Goal: Transaction & Acquisition: Download file/media

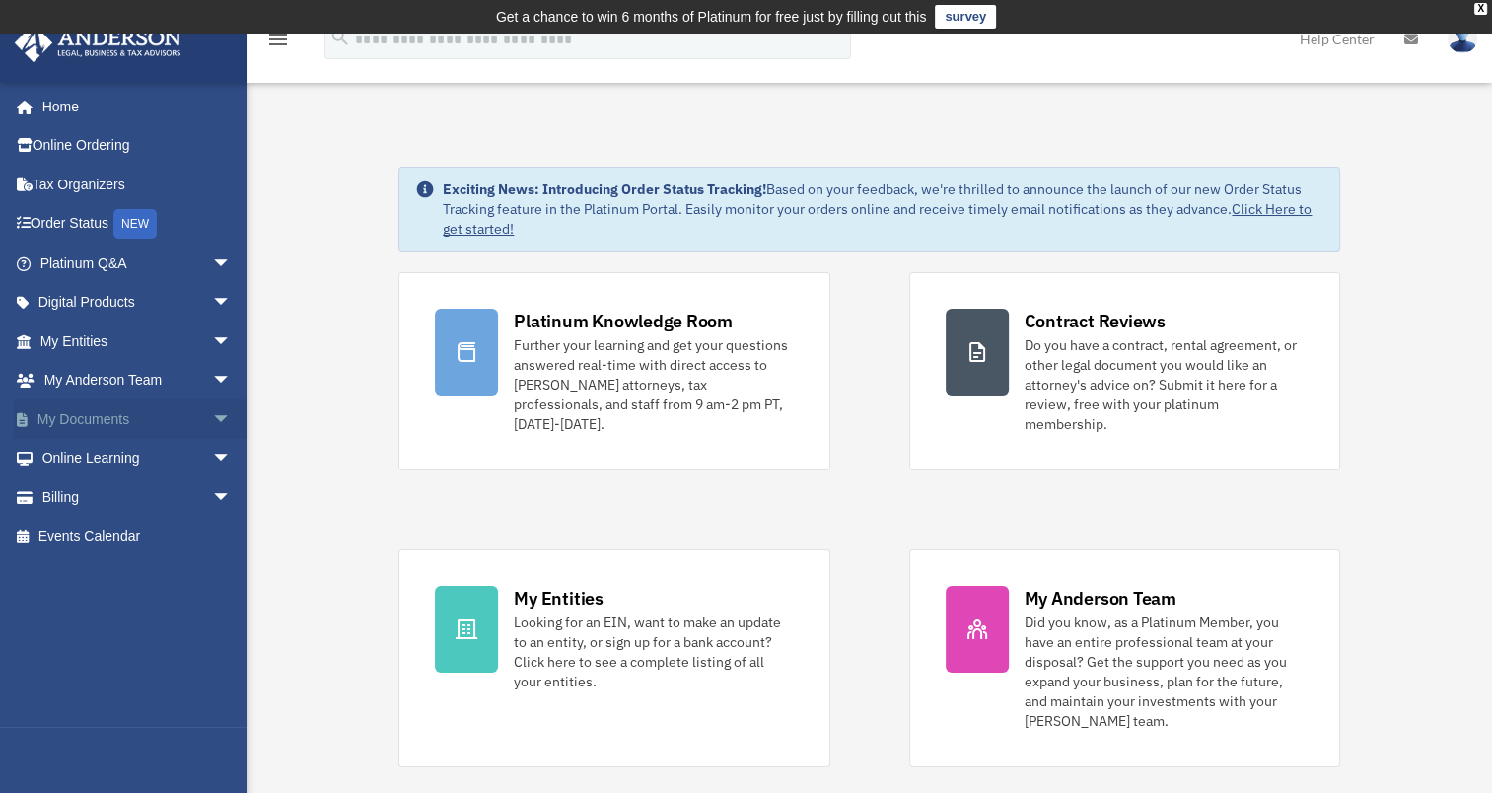
click at [130, 413] on link "My Documents arrow_drop_down" at bounding box center [138, 418] width 248 height 39
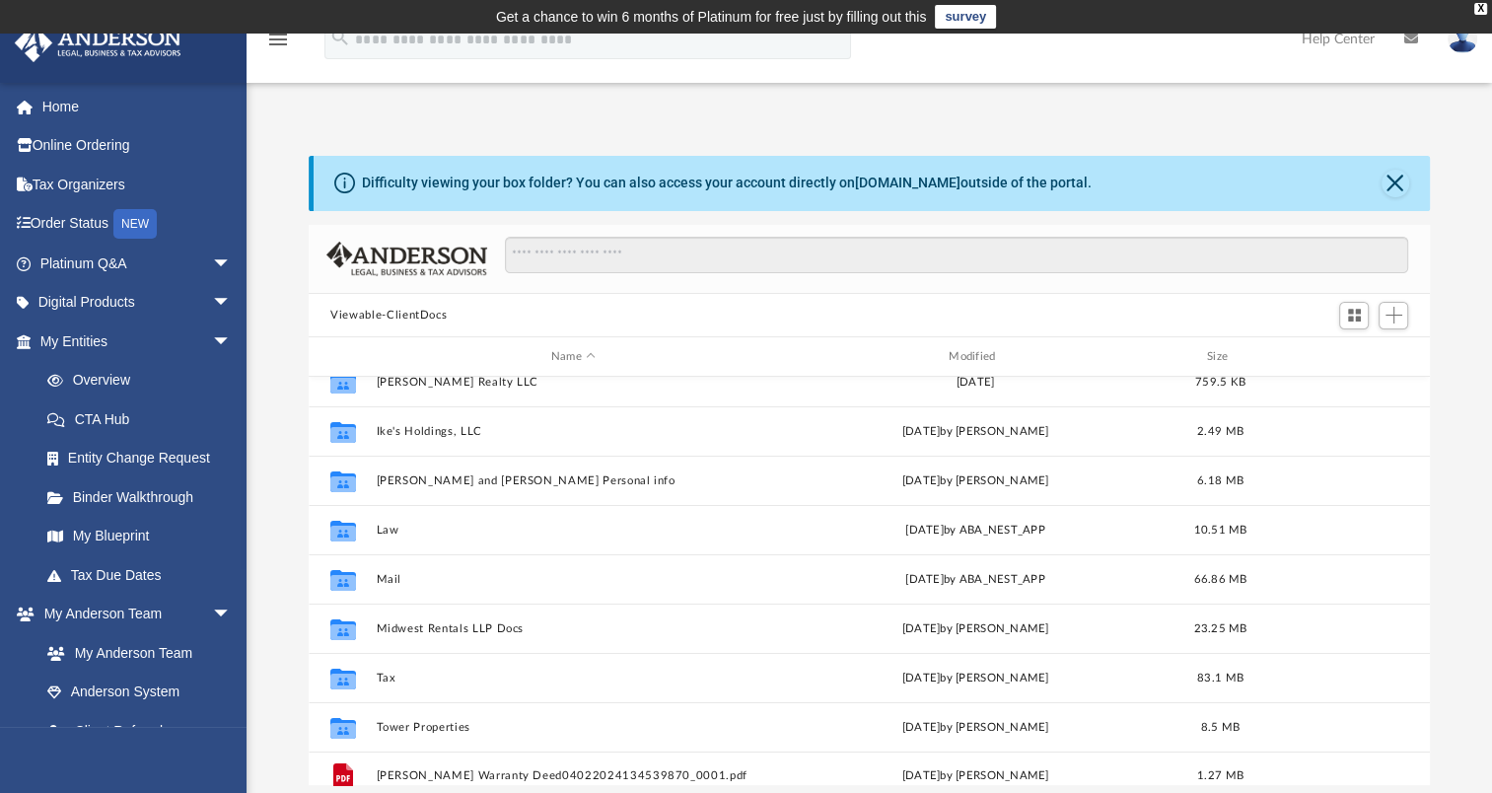
scroll to position [233, 0]
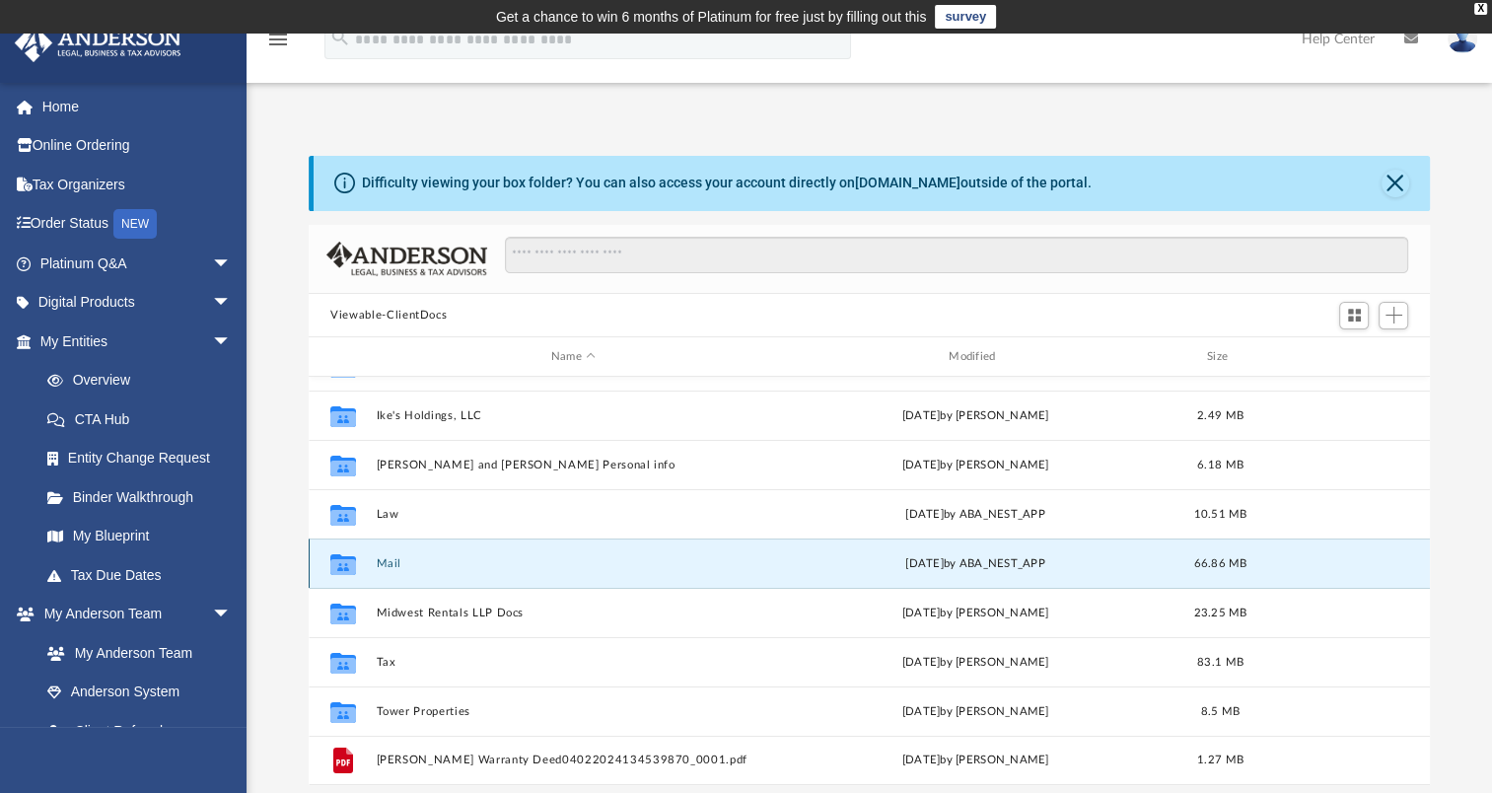
click at [387, 564] on button "Mail" at bounding box center [574, 563] width 394 height 13
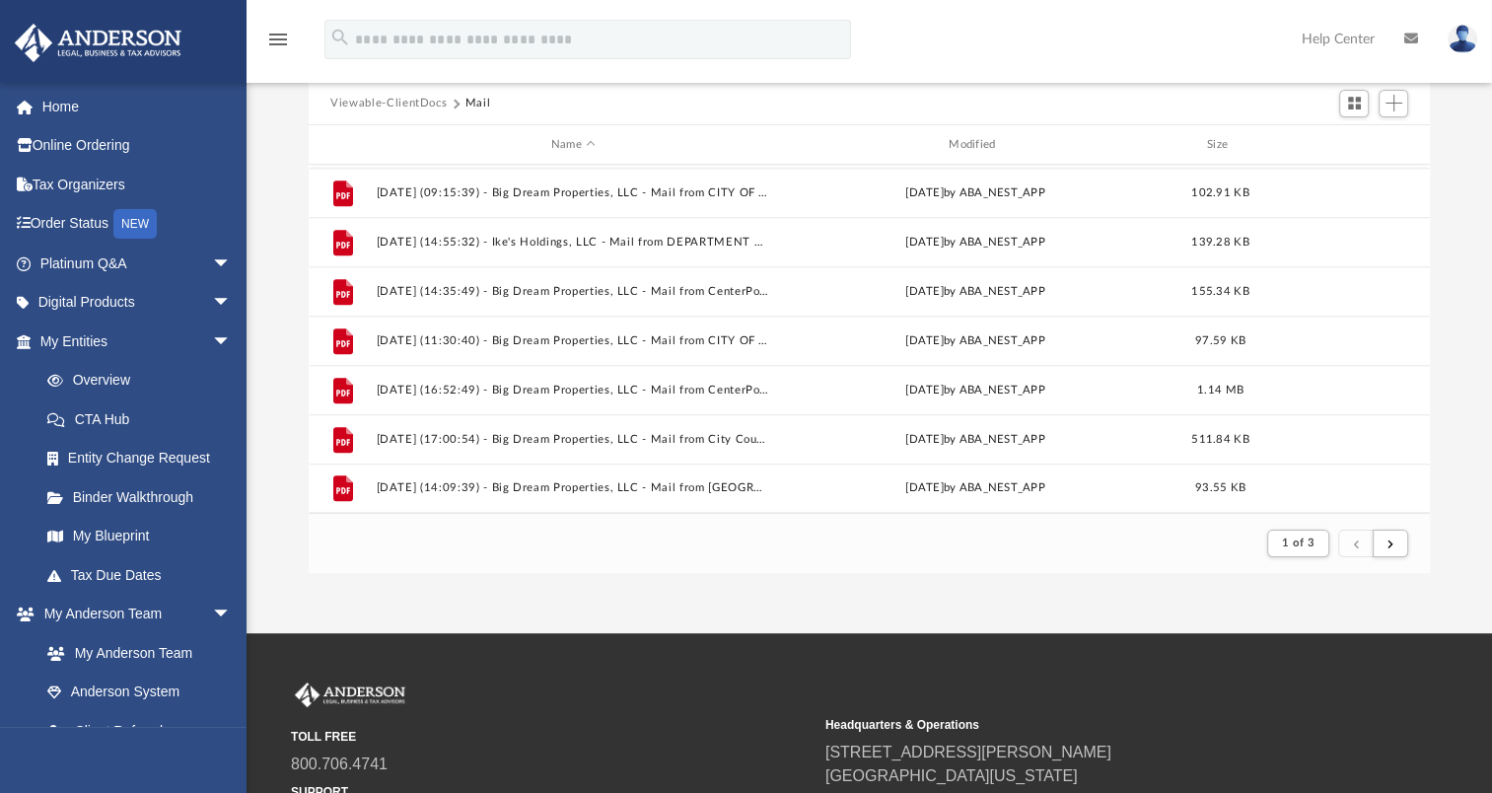
scroll to position [217, 0]
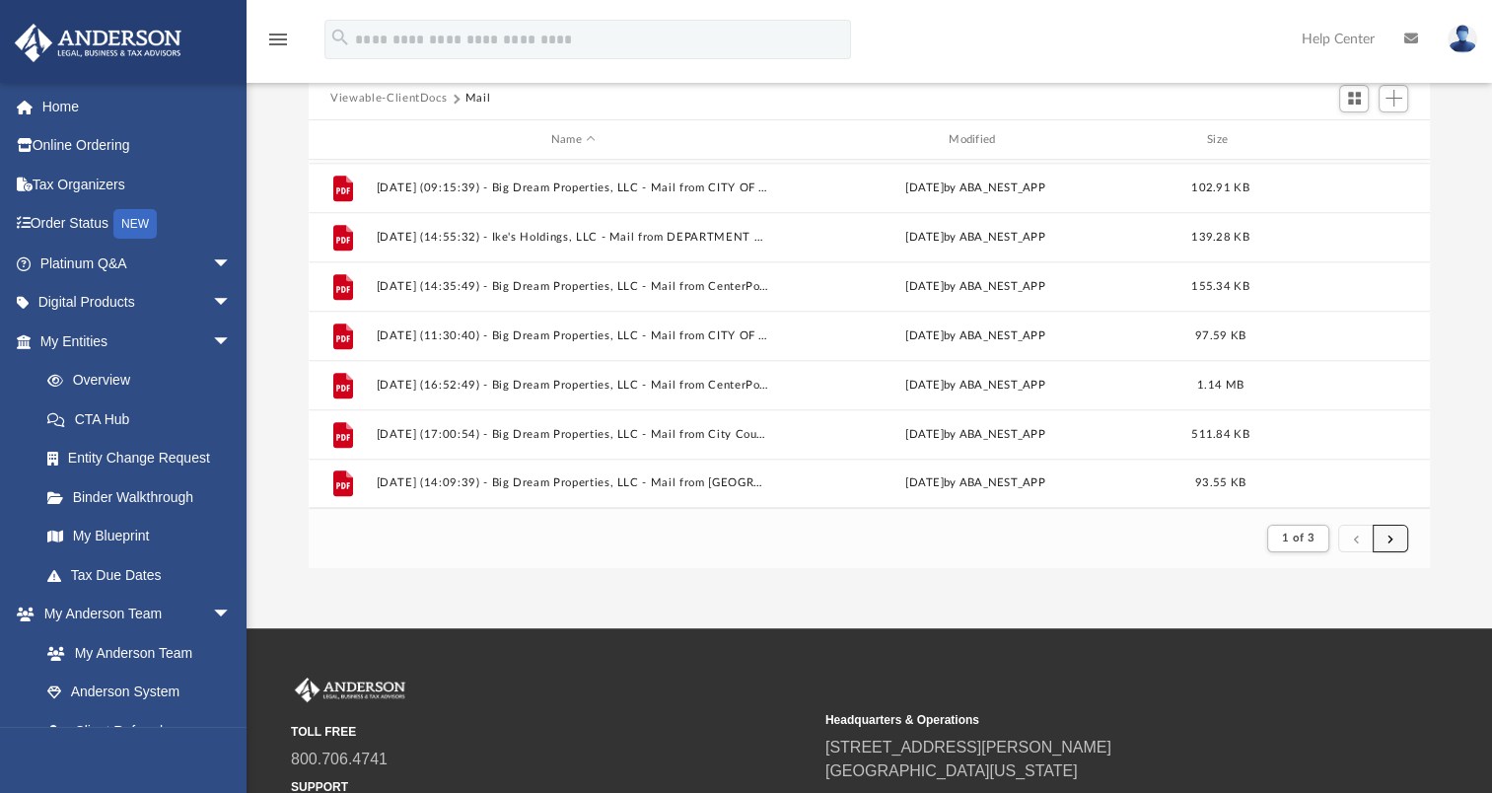
click at [1381, 537] on button "submit" at bounding box center [1391, 539] width 36 height 29
click at [1397, 544] on button "submit" at bounding box center [1391, 539] width 36 height 29
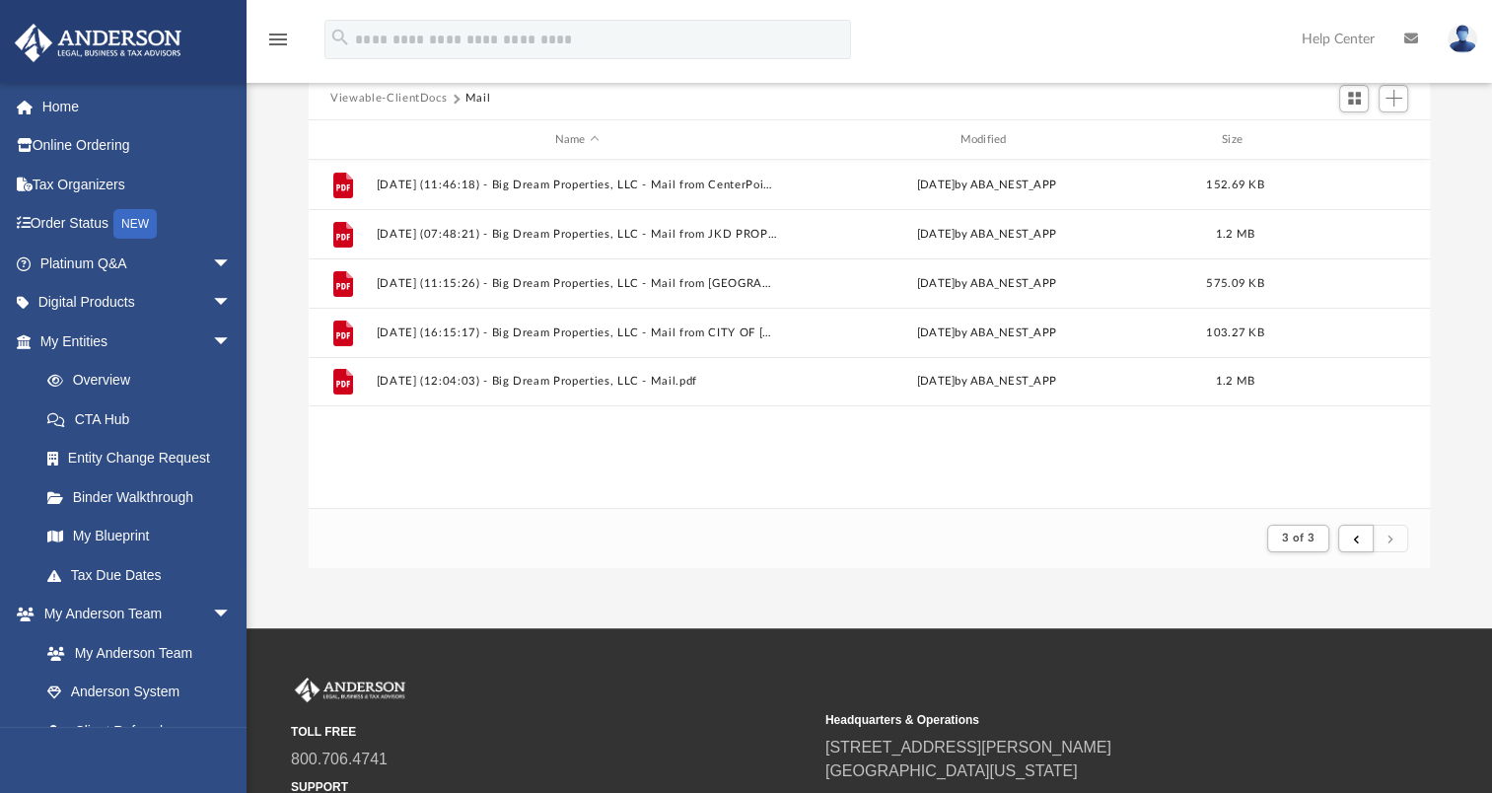
scroll to position [0, 0]
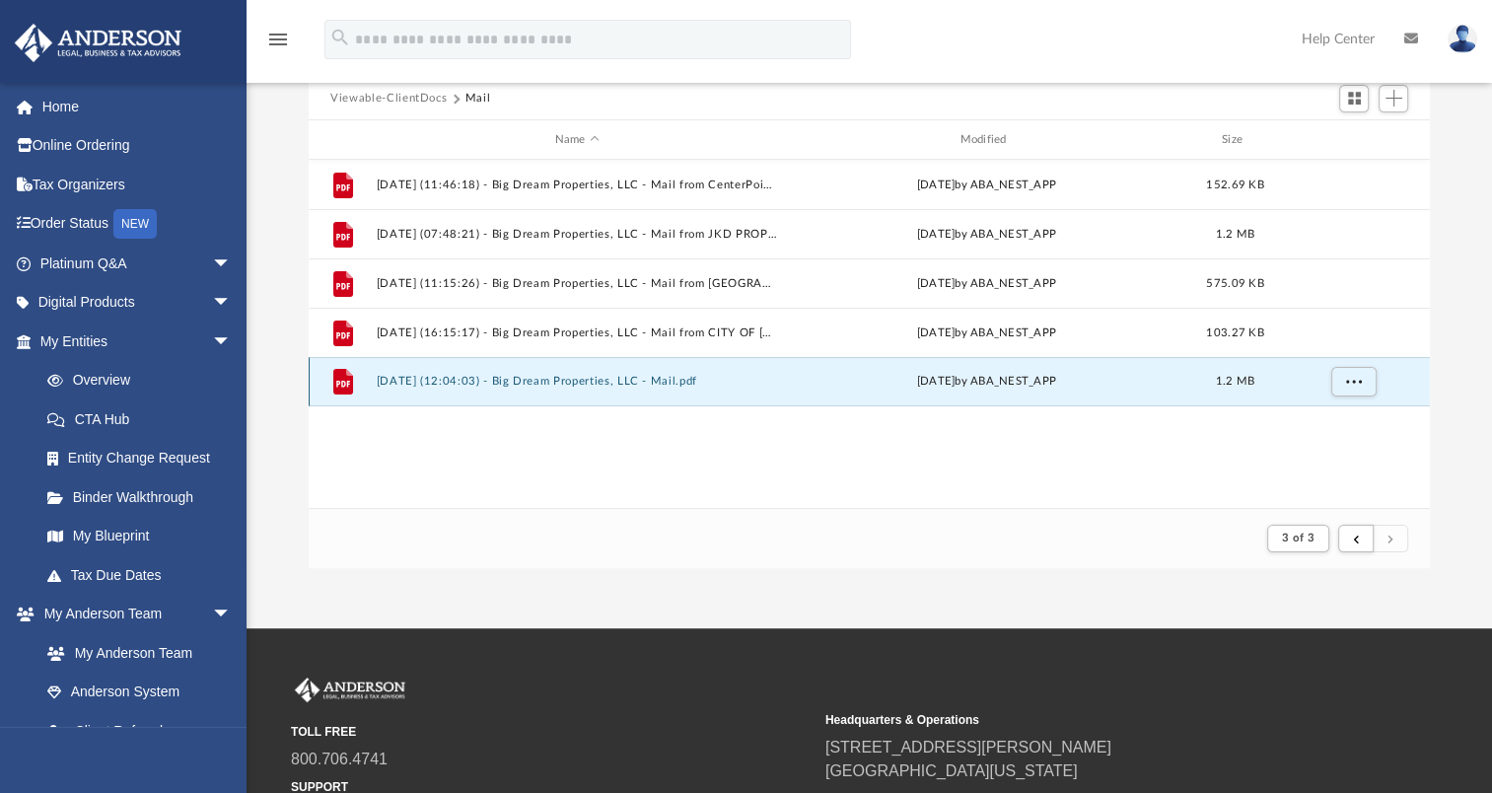
click at [605, 379] on button "2025.09.05 (12:04:03) - Big Dream Properties, LLC - Mail.pdf" at bounding box center [577, 381] width 401 height 13
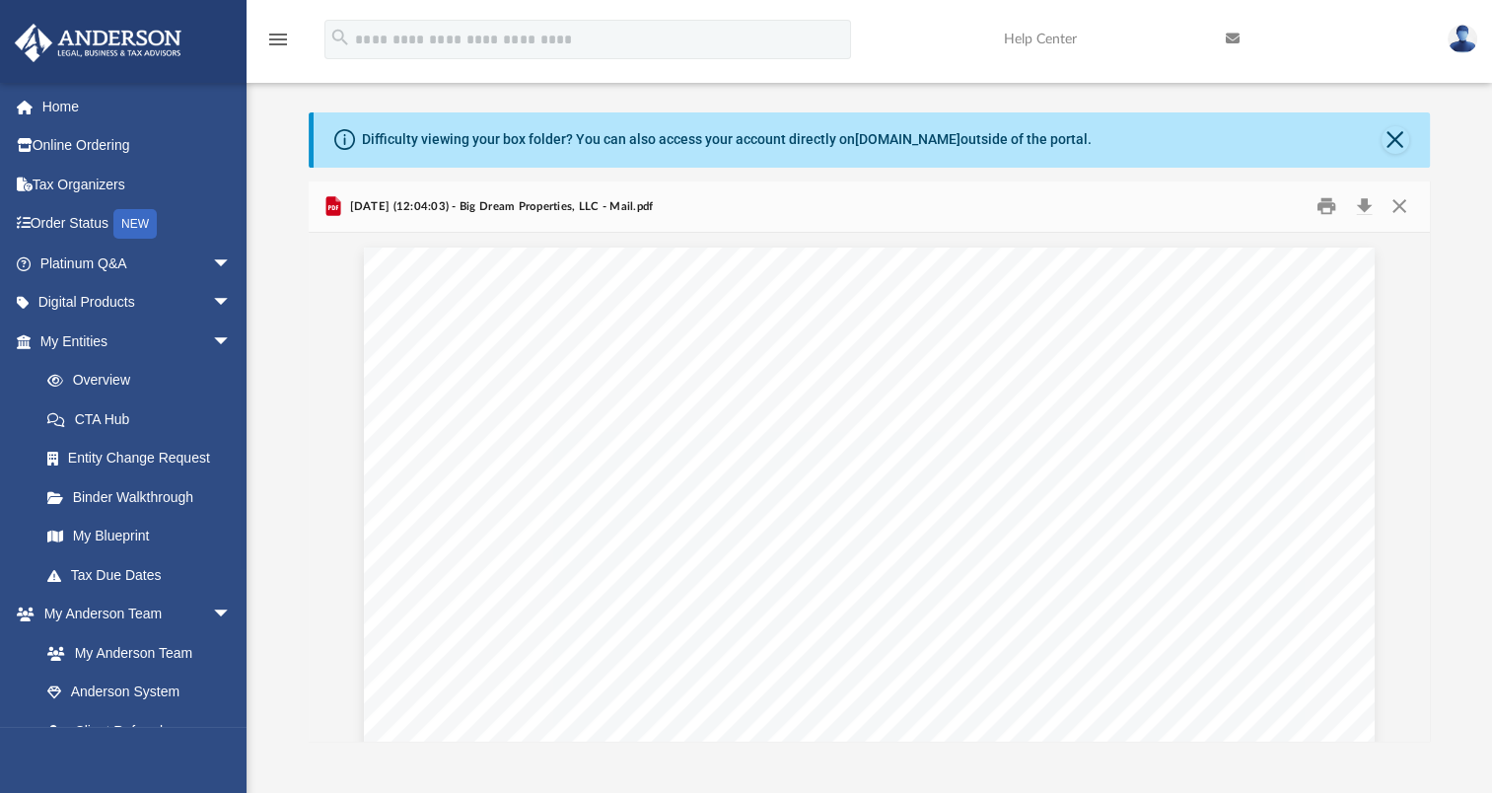
scroll to position [45, 0]
click at [1367, 201] on button "Download" at bounding box center [1364, 204] width 36 height 31
